Goal: Task Accomplishment & Management: Manage account settings

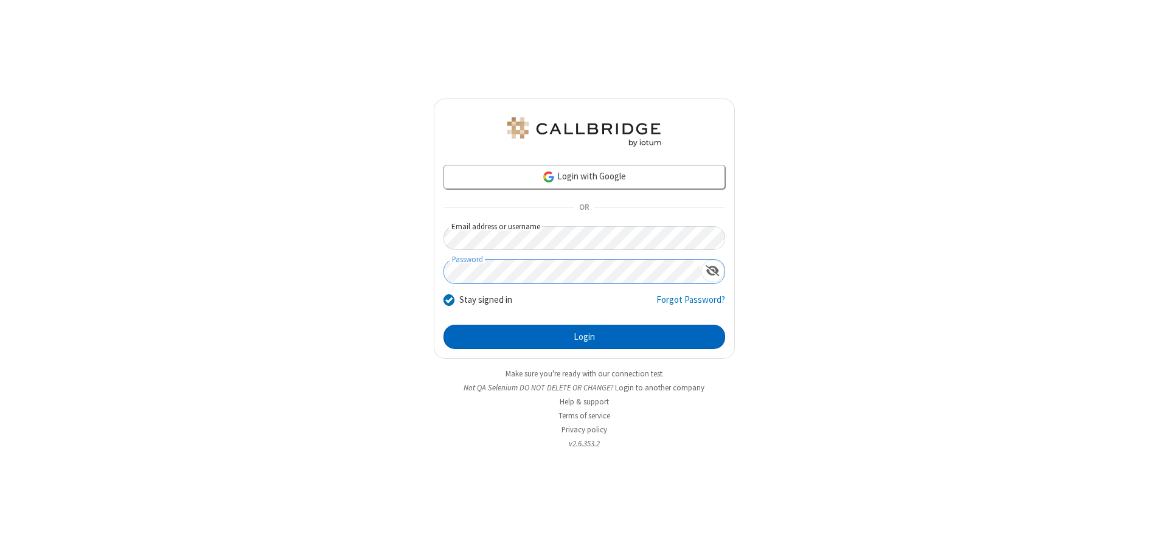
click at [584, 337] on button "Login" at bounding box center [584, 337] width 282 height 24
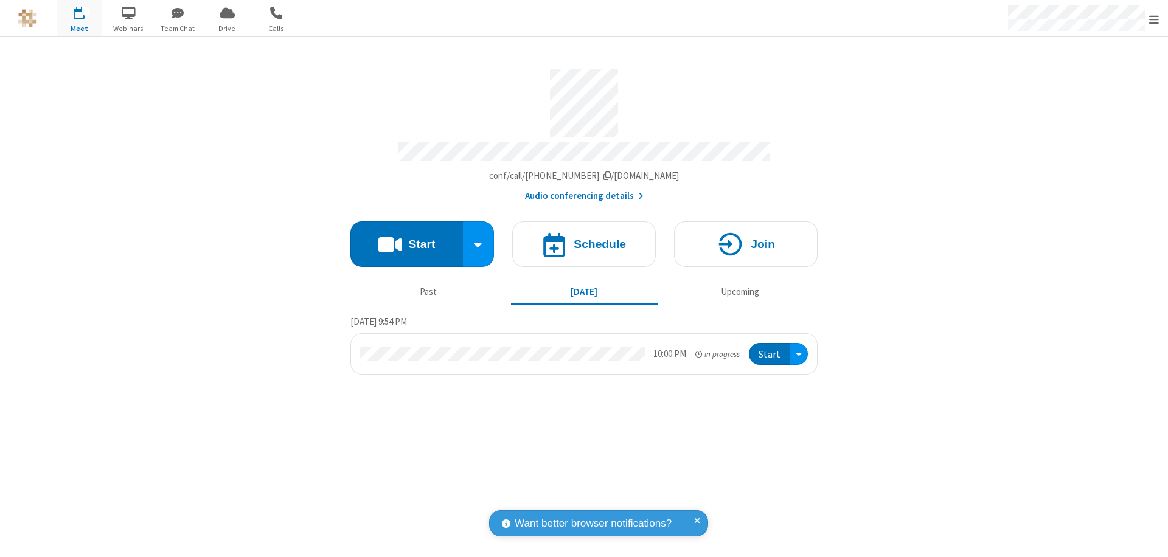
click at [1154, 19] on span "Open menu" at bounding box center [1154, 19] width 10 height 12
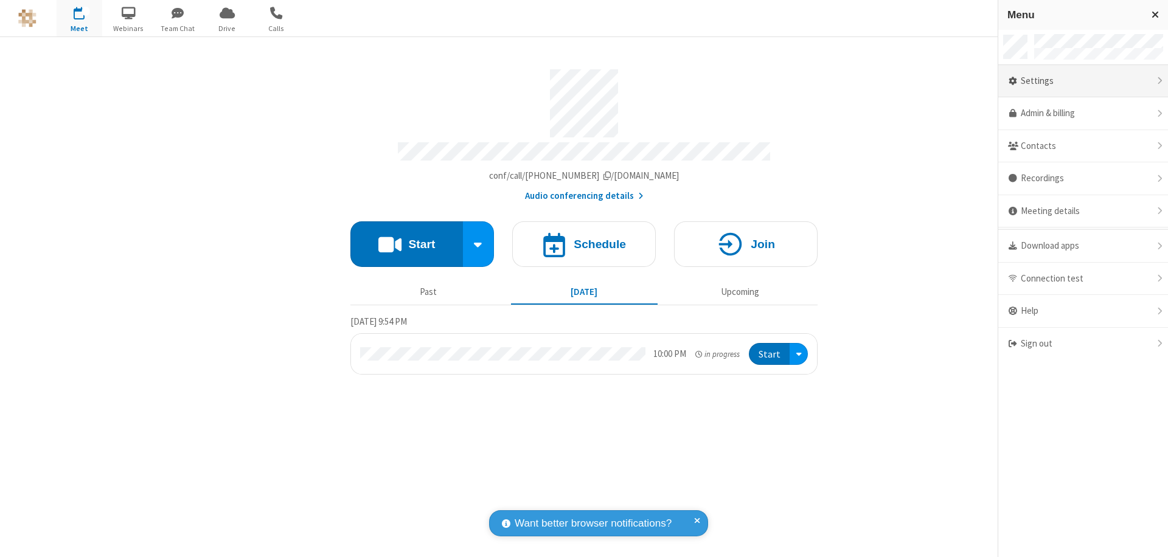
click at [1083, 81] on div "Settings" at bounding box center [1083, 81] width 170 height 33
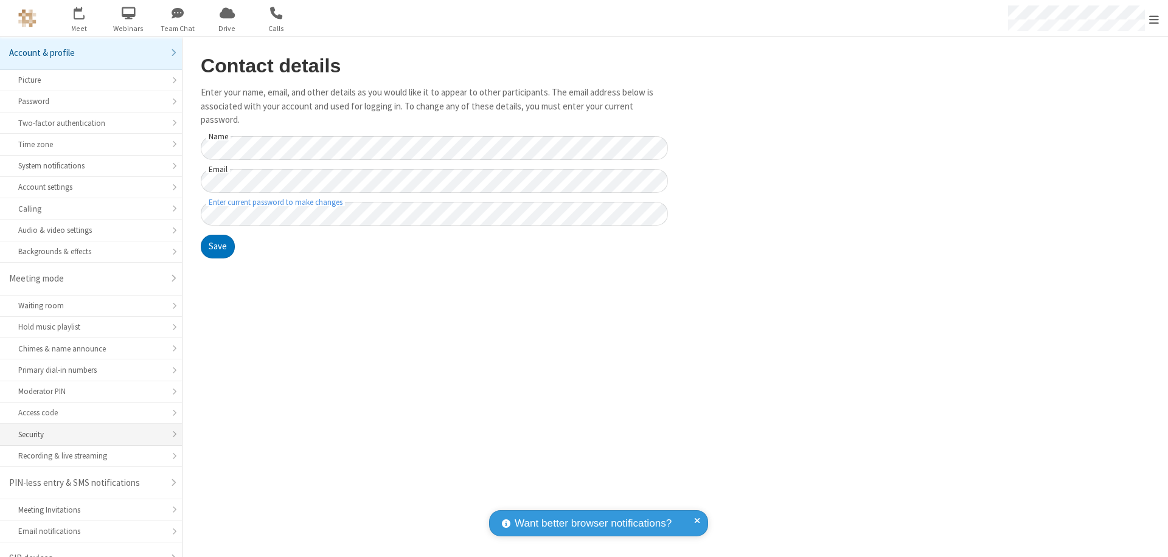
click at [86, 429] on div "Security" at bounding box center [90, 435] width 145 height 12
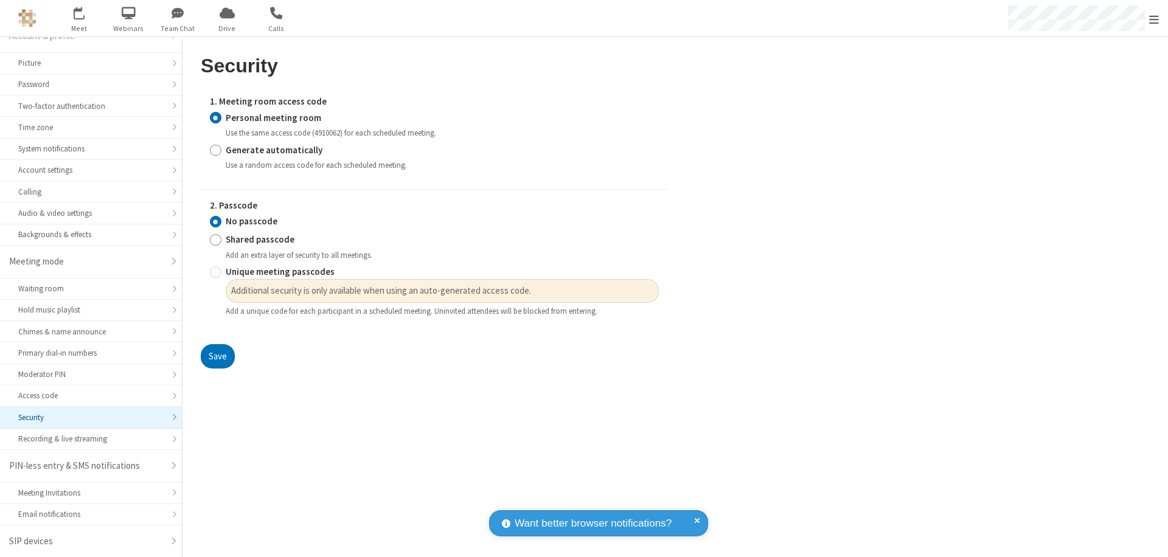
click at [215, 150] on input "Generate automatically" at bounding box center [216, 150] width 12 height 13
radio input "true"
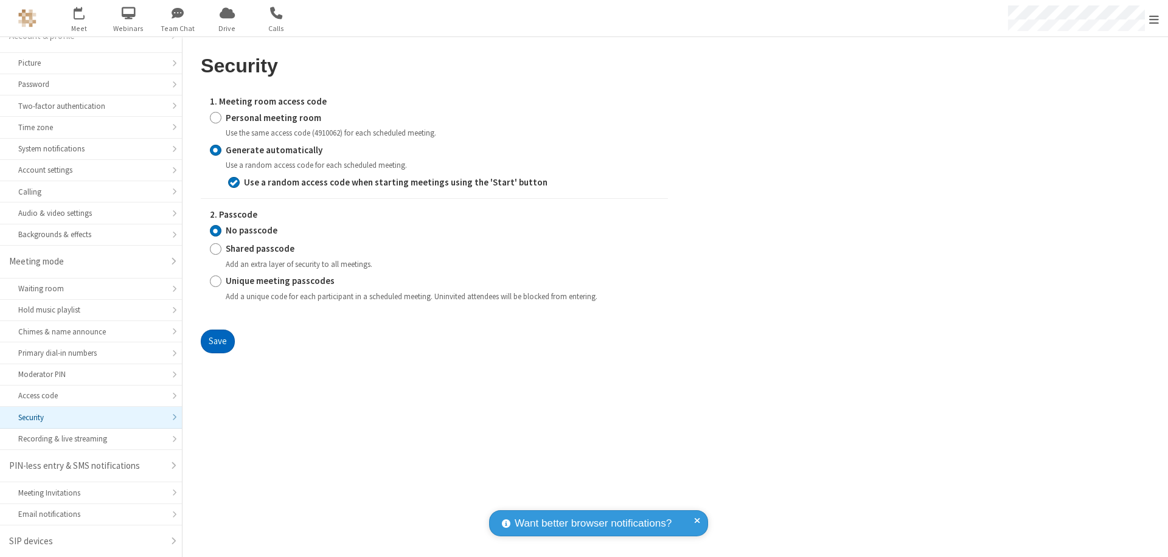
click at [217, 341] on button "Save" at bounding box center [218, 342] width 34 height 24
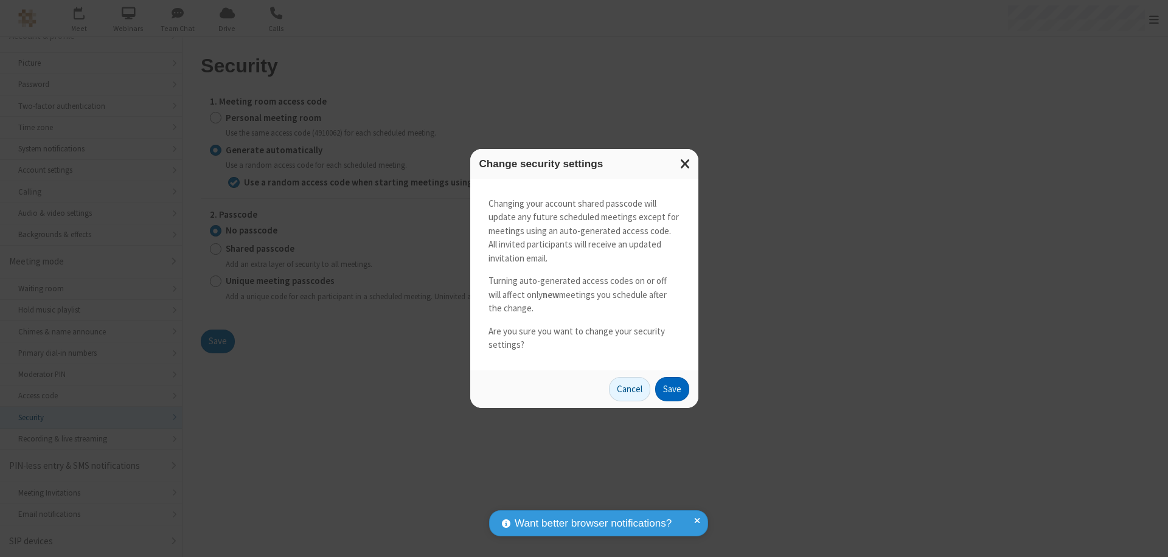
click at [671, 389] on button "Save" at bounding box center [672, 389] width 34 height 24
